Goal: Task Accomplishment & Management: Use online tool/utility

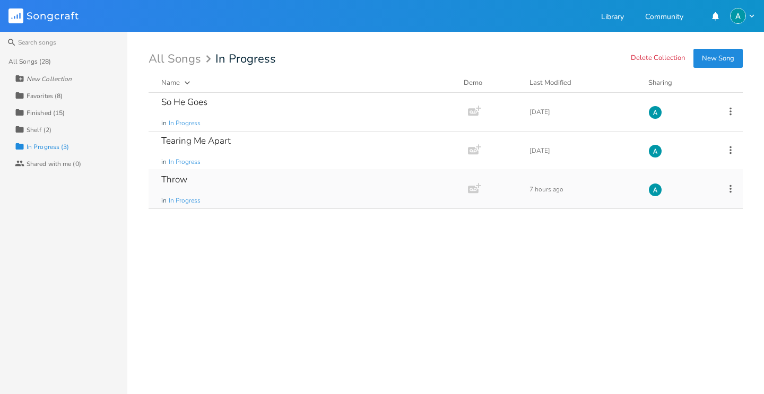
click at [289, 184] on div "Throw in In Progress" at bounding box center [306, 189] width 290 height 38
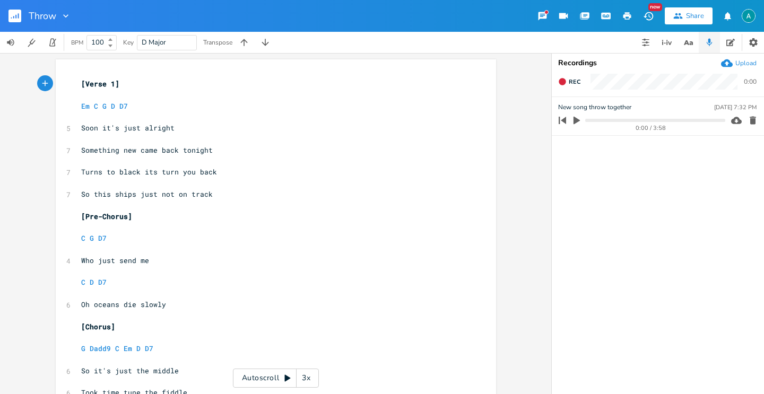
click at [15, 6] on button "button" at bounding box center [18, 15] width 21 height 25
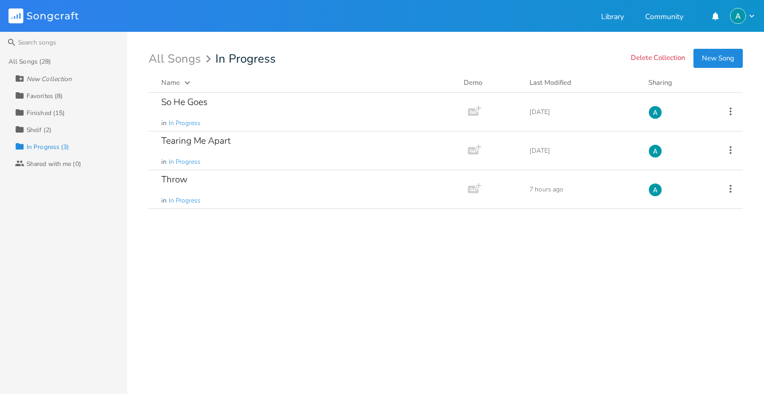
click at [50, 100] on div "Collection Favorites (8)" at bounding box center [71, 95] width 112 height 17
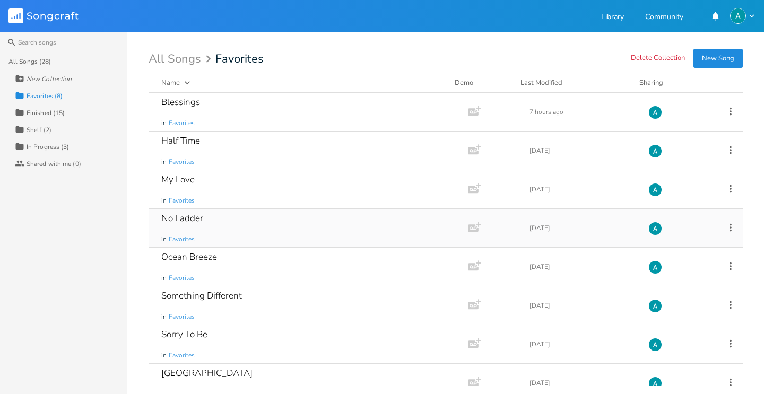
scroll to position [17, 0]
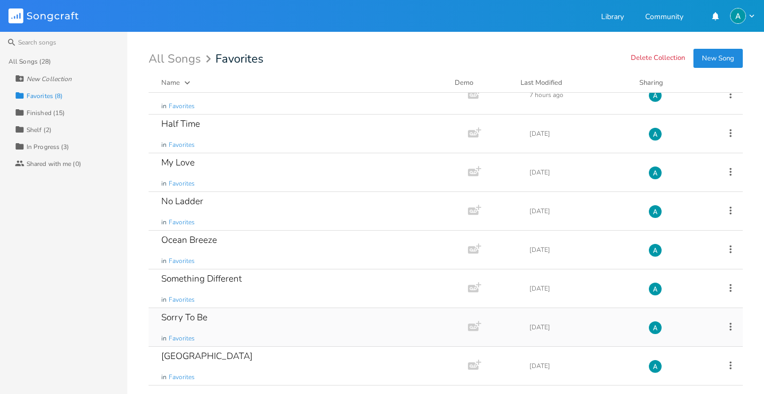
click at [264, 330] on div "Sorry To Be in Favorites" at bounding box center [306, 327] width 290 height 38
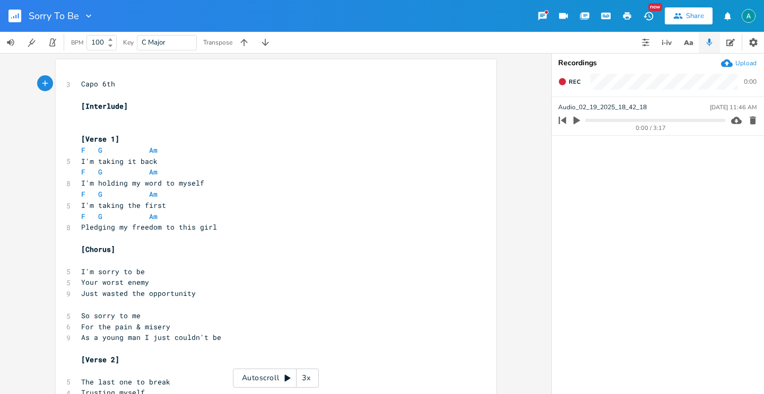
click at [273, 383] on div "Autoscroll 3x" at bounding box center [276, 378] width 86 height 19
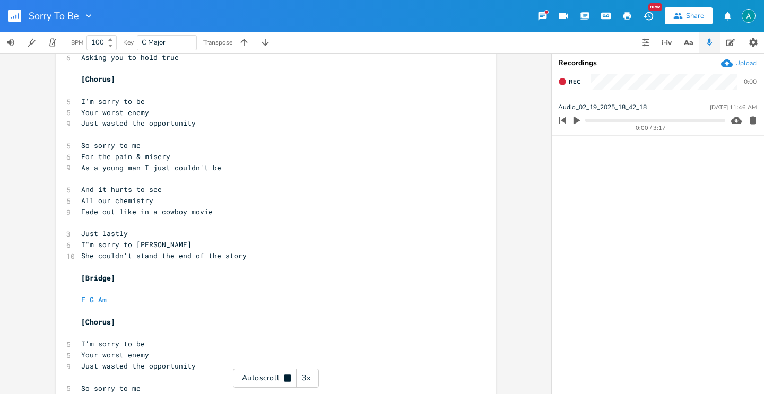
click at [273, 383] on div "Autoscroll 3x" at bounding box center [276, 378] width 86 height 19
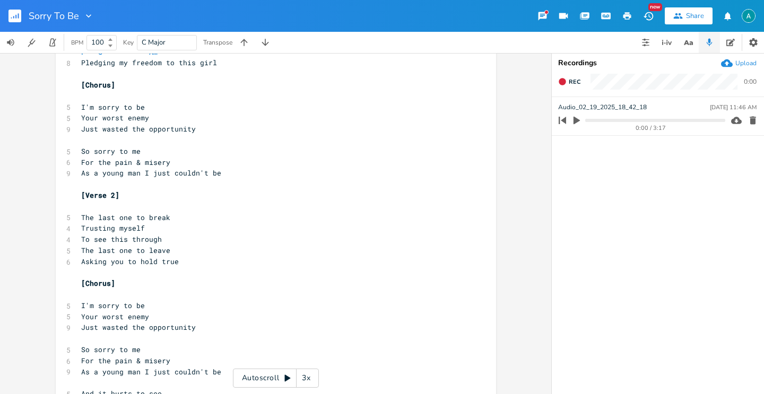
scroll to position [164, 0]
click at [314, 379] on div "3x" at bounding box center [306, 378] width 19 height 19
click at [314, 379] on div "4x" at bounding box center [306, 378] width 19 height 19
click at [312, 379] on div "1x" at bounding box center [306, 378] width 19 height 19
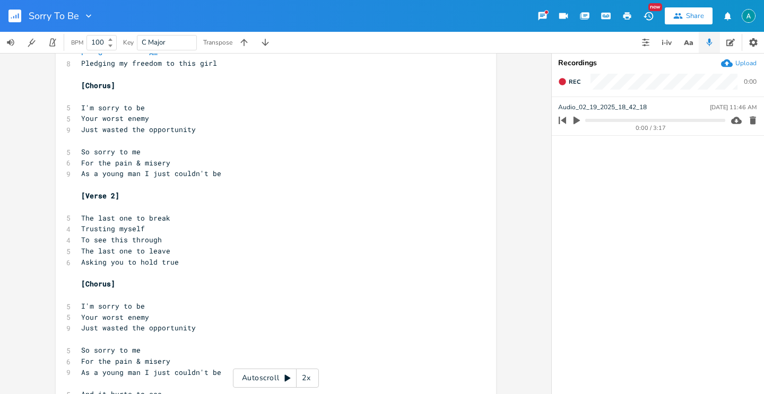
click at [284, 374] on icon at bounding box center [287, 378] width 8 height 8
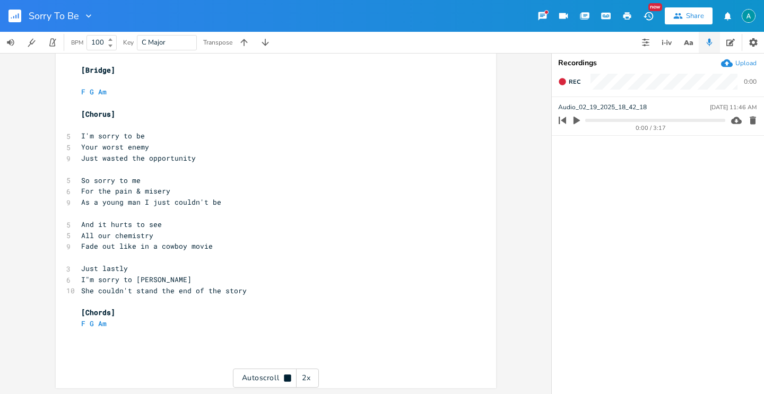
scroll to position [577, 0]
click at [21, 22] on button "button" at bounding box center [18, 15] width 21 height 25
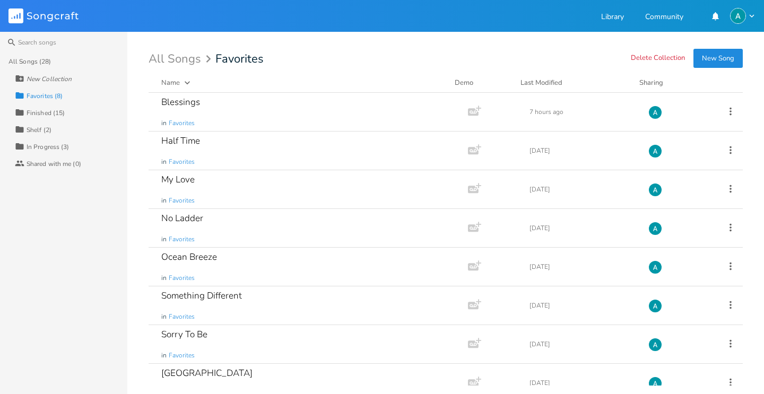
click at [61, 110] on div "Finished (15)" at bounding box center [46, 113] width 38 height 6
click at [88, 94] on div "Collection Favorites (8)" at bounding box center [71, 95] width 112 height 17
click at [68, 108] on div "Collection Finished (15)" at bounding box center [71, 112] width 112 height 17
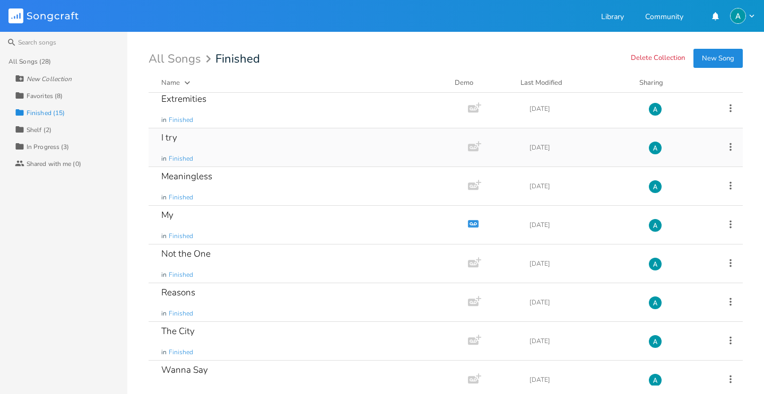
scroll to position [171, 0]
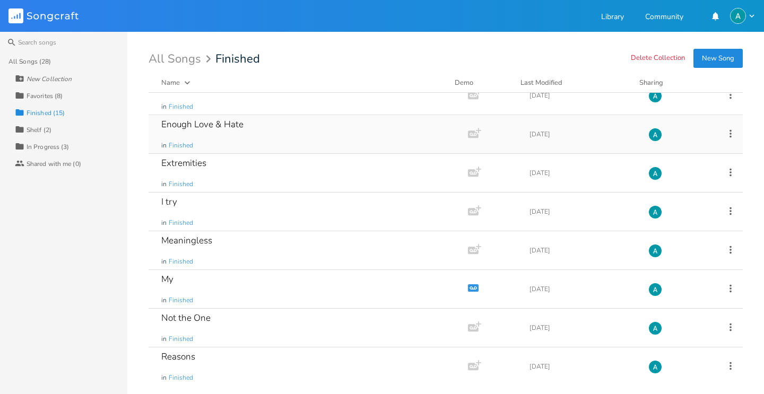
click at [279, 137] on div "Enough Love & Hate in Finished" at bounding box center [306, 134] width 290 height 38
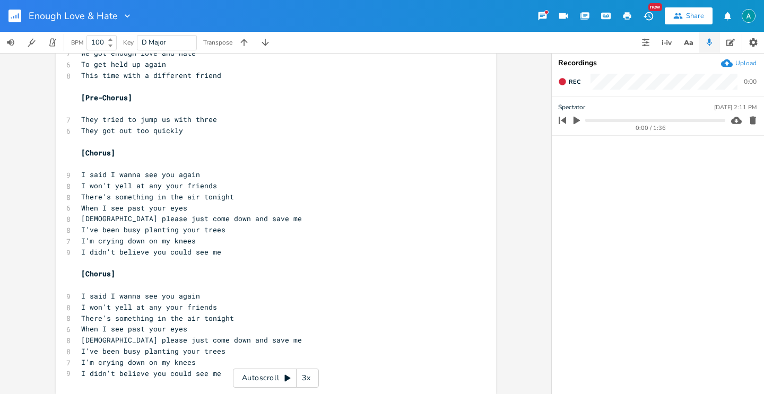
scroll to position [500, 0]
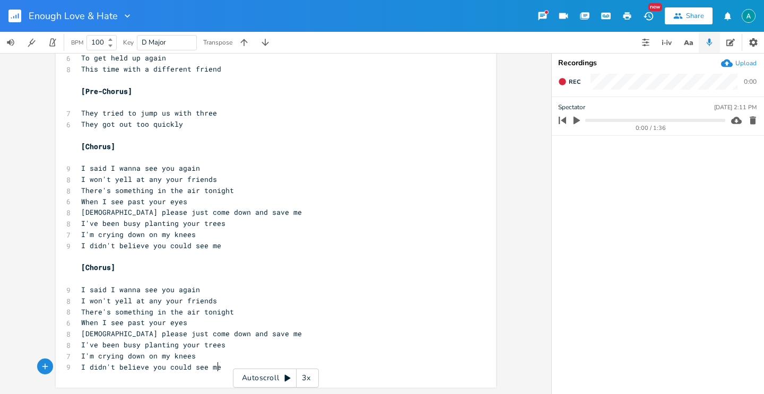
click at [227, 362] on pre "I didn't believe you could see me" at bounding box center [270, 367] width 383 height 11
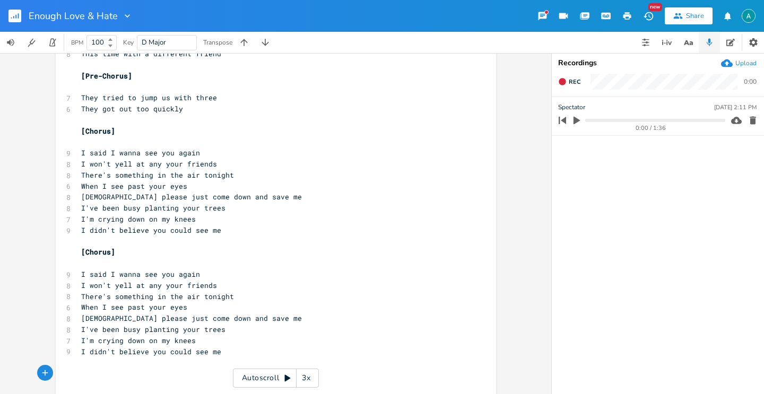
type textarea "[]"
type textarea "BRIDT"
type textarea "ridge"
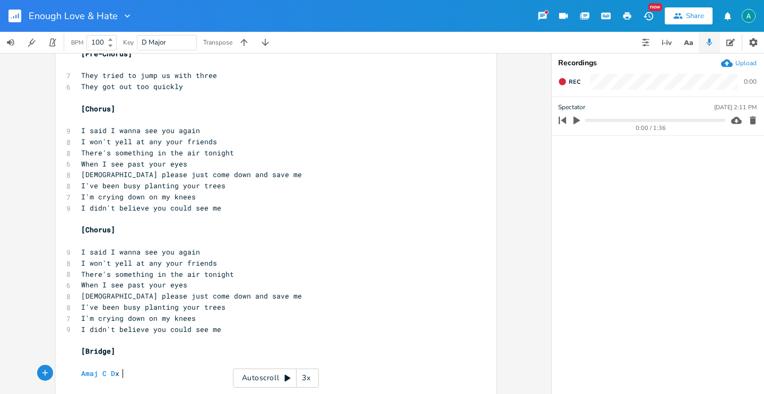
scroll to position [0, 39]
type textarea "Amaj C D x3"
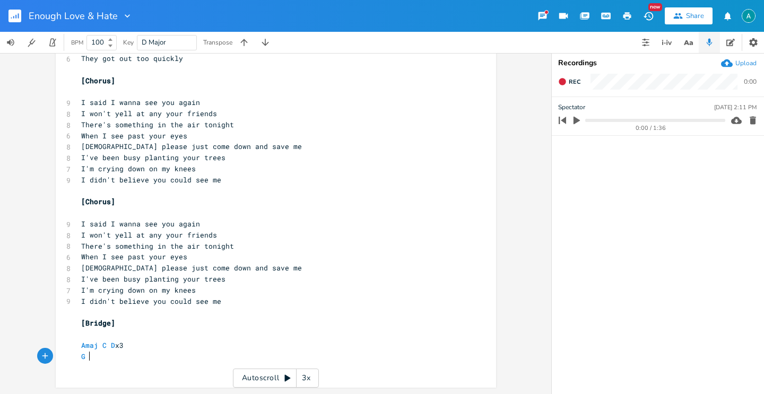
scroll to position [0, 11]
type textarea "G G#"
drag, startPoint x: 215, startPoint y: 328, endPoint x: 204, endPoint y: 307, distance: 24.7
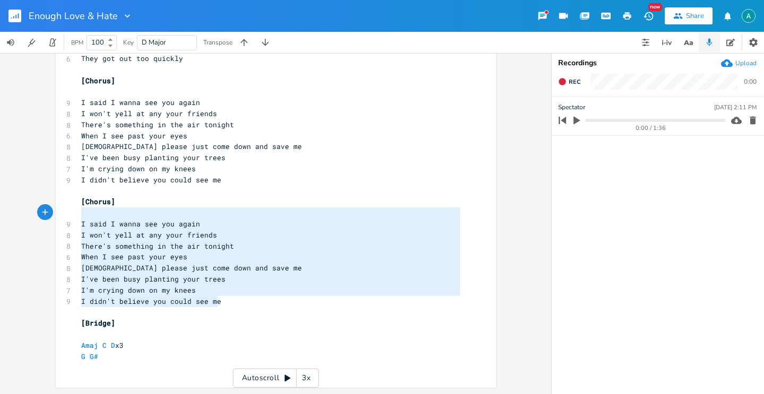
type textarea "[Chorus] I said I wanna see you again I won't yell at any your friends There's …"
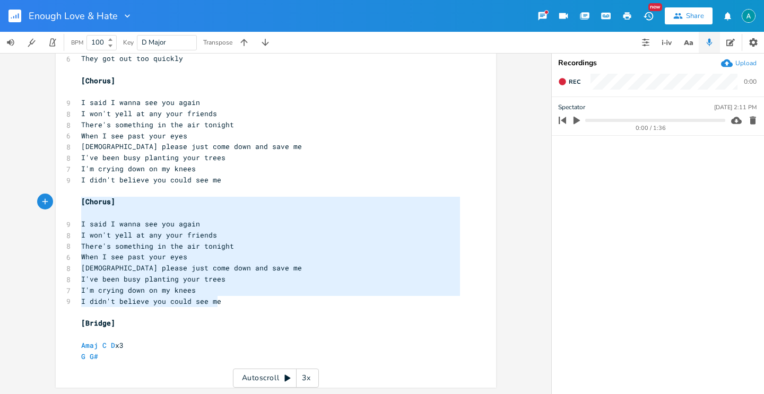
drag, startPoint x: 238, startPoint y: 299, endPoint x: 73, endPoint y: 205, distance: 189.9
click at [159, 364] on pre "​" at bounding box center [270, 367] width 383 height 11
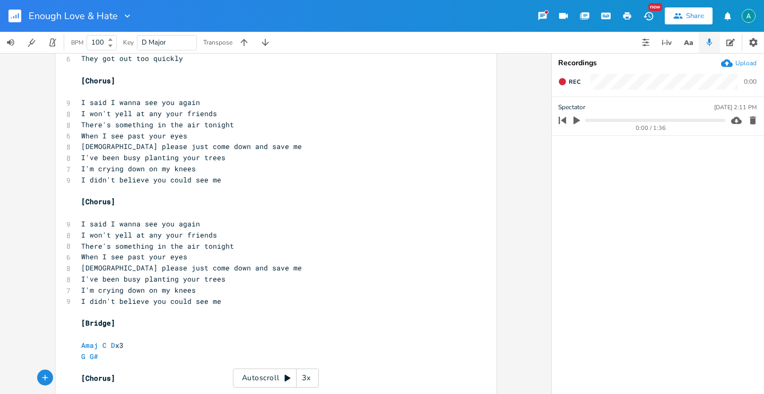
scroll to position [670, 0]
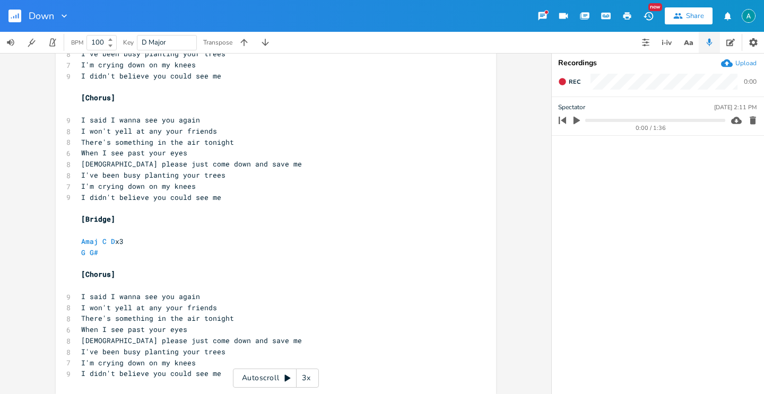
type input "Down"
click at [22, 14] on button "button" at bounding box center [18, 15] width 21 height 25
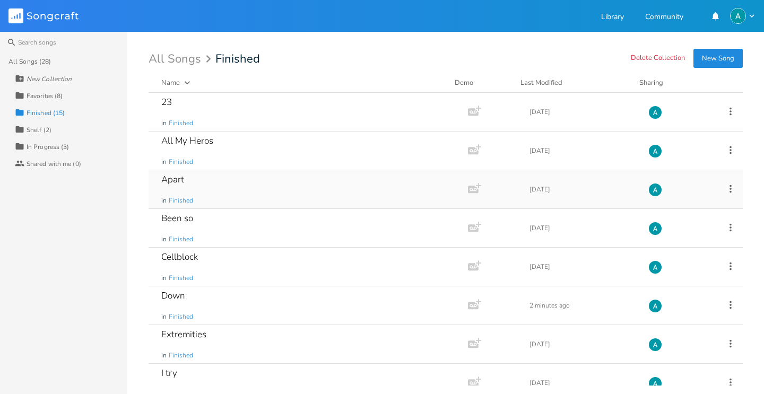
click at [270, 184] on div "Apart in Finished" at bounding box center [306, 189] width 290 height 38
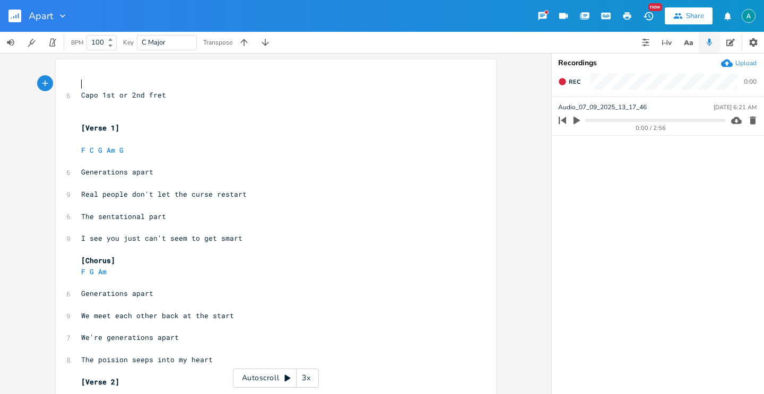
click at [18, 18] on icon "button" at bounding box center [18, 15] width 1 height 5
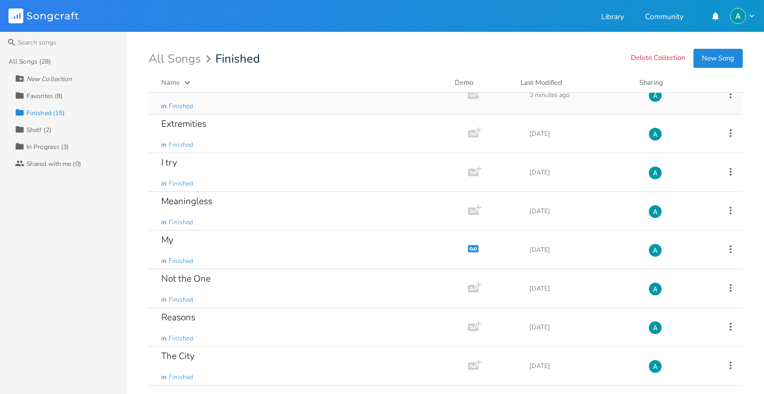
scroll to position [288, 0]
click at [280, 225] on div "Not the One in Finished" at bounding box center [306, 211] width 290 height 38
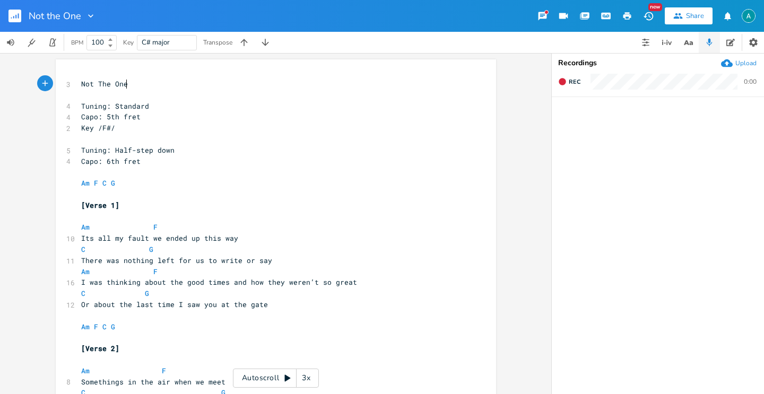
click at [22, 12] on button "button" at bounding box center [18, 15] width 21 height 25
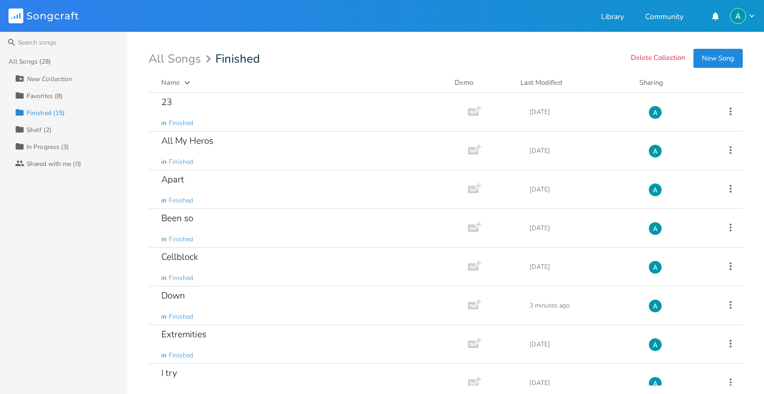
click at [55, 141] on div "Collection In Progress (3)" at bounding box center [71, 146] width 112 height 17
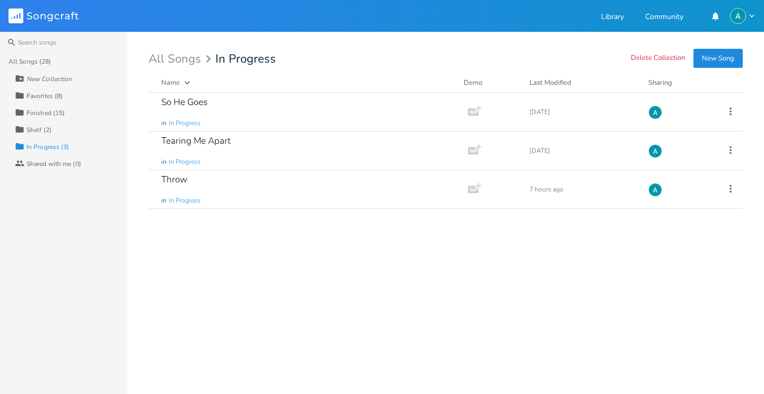
click at [56, 123] on div "Collection Shelf (2)" at bounding box center [71, 129] width 112 height 17
click at [88, 148] on div "Collection In Progress (3)" at bounding box center [71, 146] width 112 height 17
click at [81, 98] on div "Collection Favorites (8)" at bounding box center [71, 95] width 112 height 17
